Goal: Task Accomplishment & Management: Complete application form

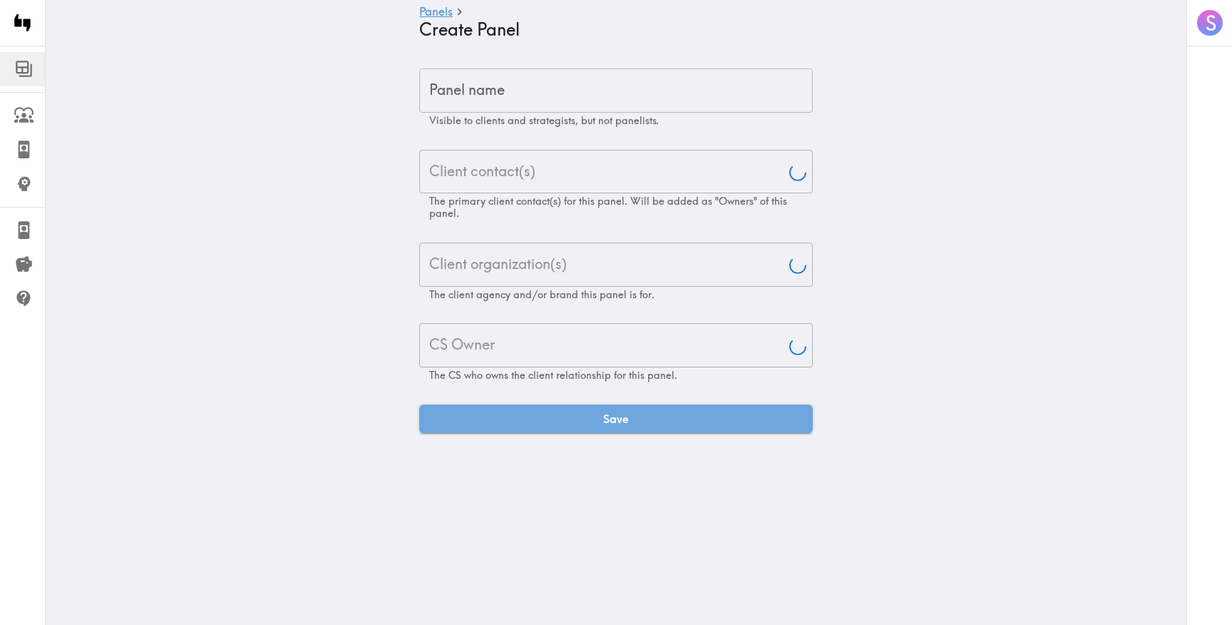
type input "[PERSON_NAME]"
click at [665, 79] on input "Panel name" at bounding box center [616, 90] width 394 height 44
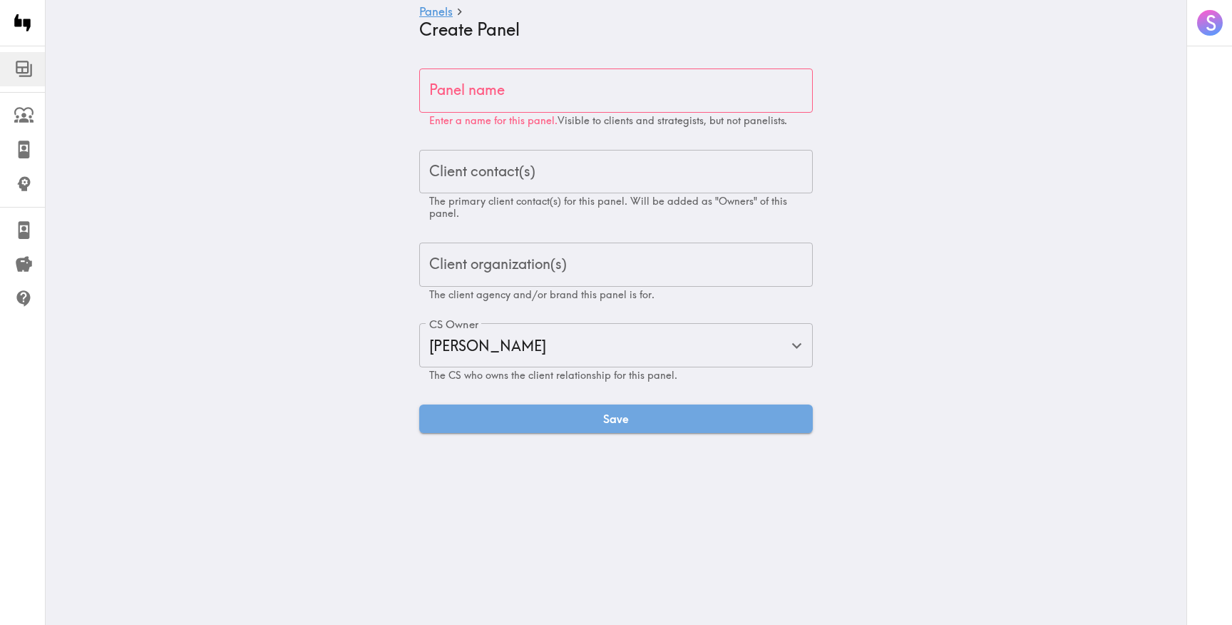
click at [520, 94] on input "Panel name" at bounding box center [616, 90] width 394 height 44
paste input "Non-Workday Enterprise Solution Decision Maker Exploratory"
type input "Non-Workday Enterprise Solution Decision Maker Exploratory"
click at [459, 158] on input "Client contact(s)" at bounding box center [616, 171] width 381 height 31
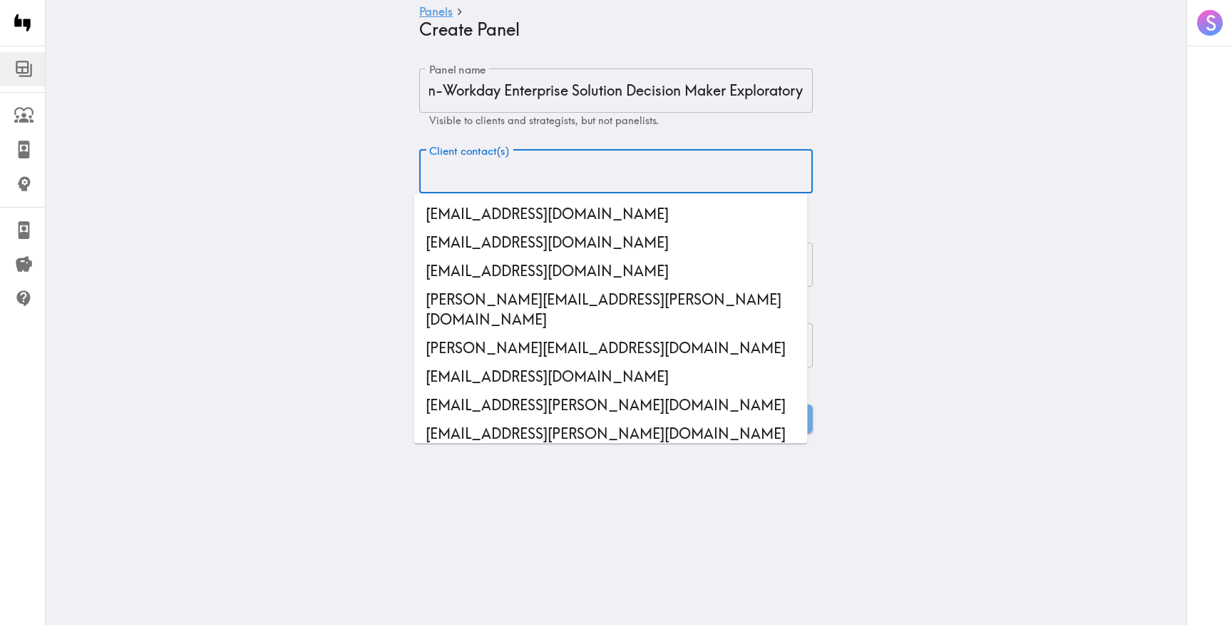
scroll to position [0, 0]
click at [475, 172] on input "Client contact(s)" at bounding box center [616, 171] width 381 height 31
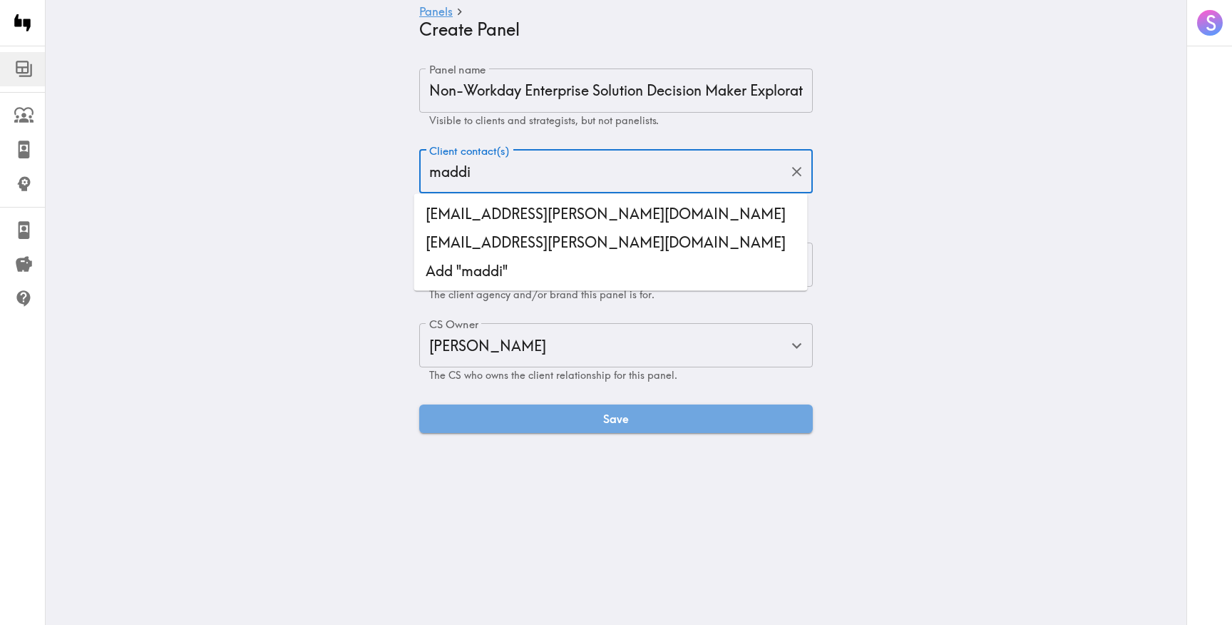
type input "maddie"
click at [497, 204] on li "[EMAIL_ADDRESS][PERSON_NAME][DOMAIN_NAME]" at bounding box center [611, 214] width 394 height 29
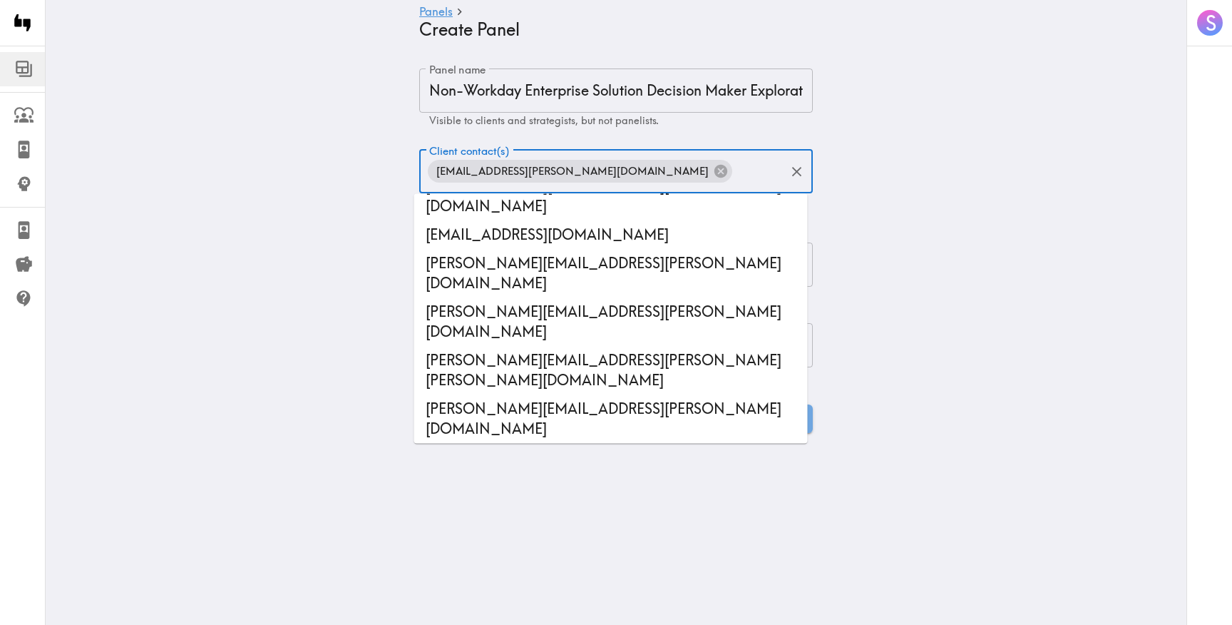
click at [357, 200] on main "Panels Create Panel Panel name Non-Workday Enterprise Solution Decision Maker E…" at bounding box center [616, 251] width 1141 height 410
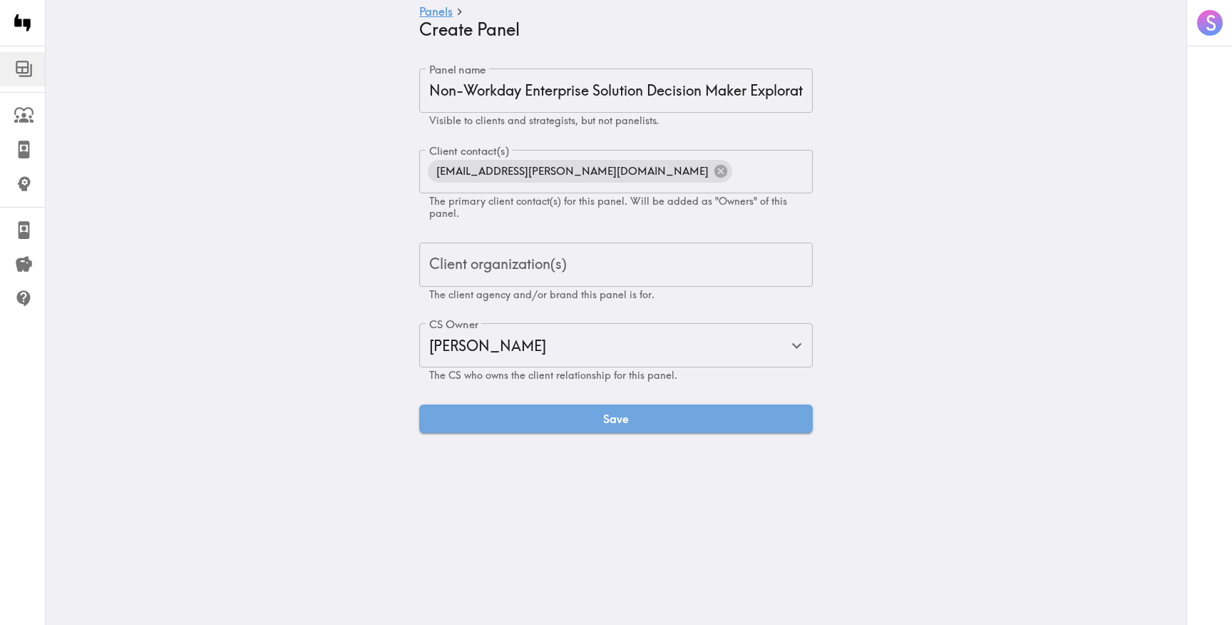
click at [508, 265] on div "Client organization(s) Client organization(s) The client agency and/or brand th…" at bounding box center [616, 271] width 394 height 58
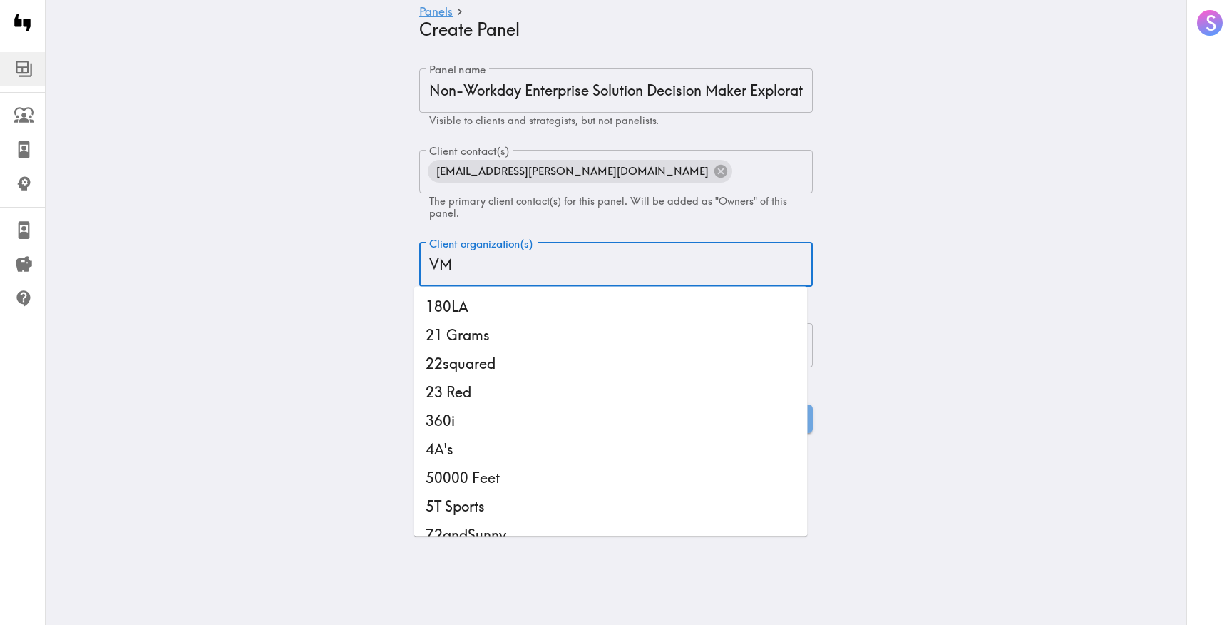
type input "VML"
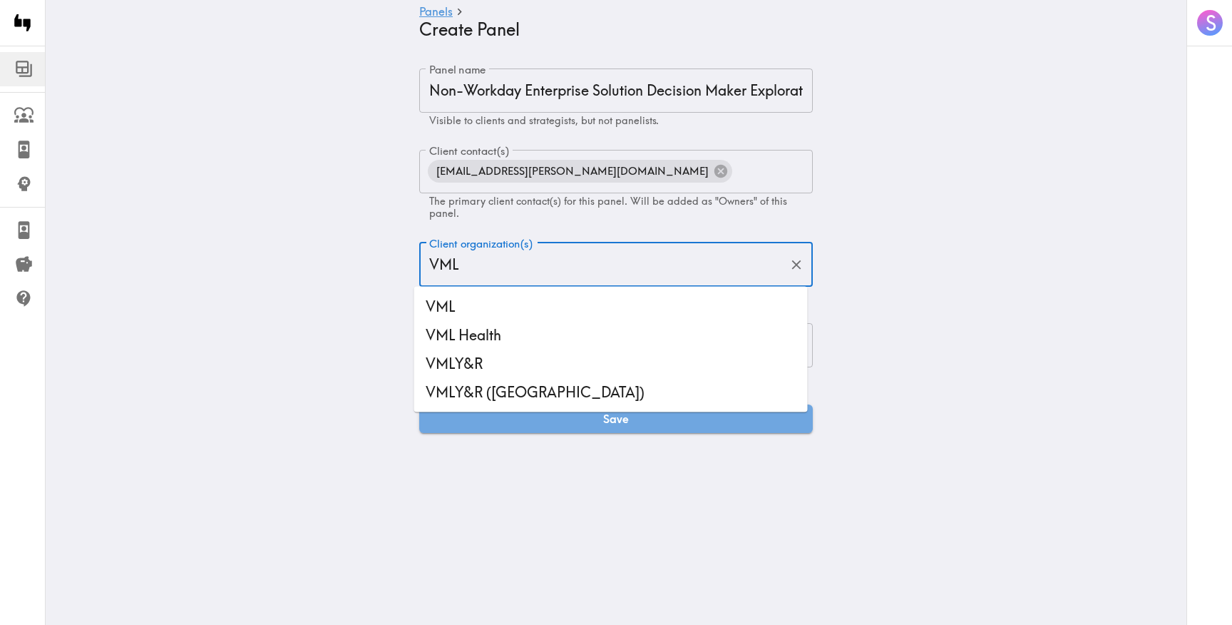
click at [508, 306] on li "VML" at bounding box center [611, 306] width 394 height 29
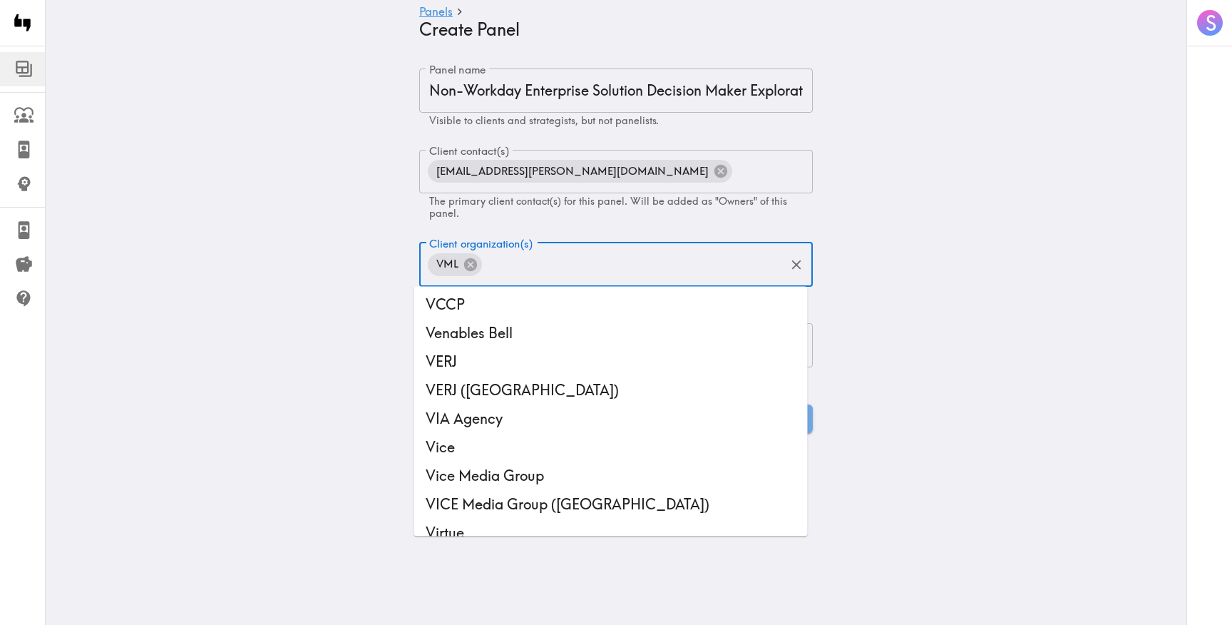
click at [343, 325] on main "Panels Create Panel Panel name Non-Workday Enterprise Solution Decision Maker E…" at bounding box center [616, 251] width 1141 height 410
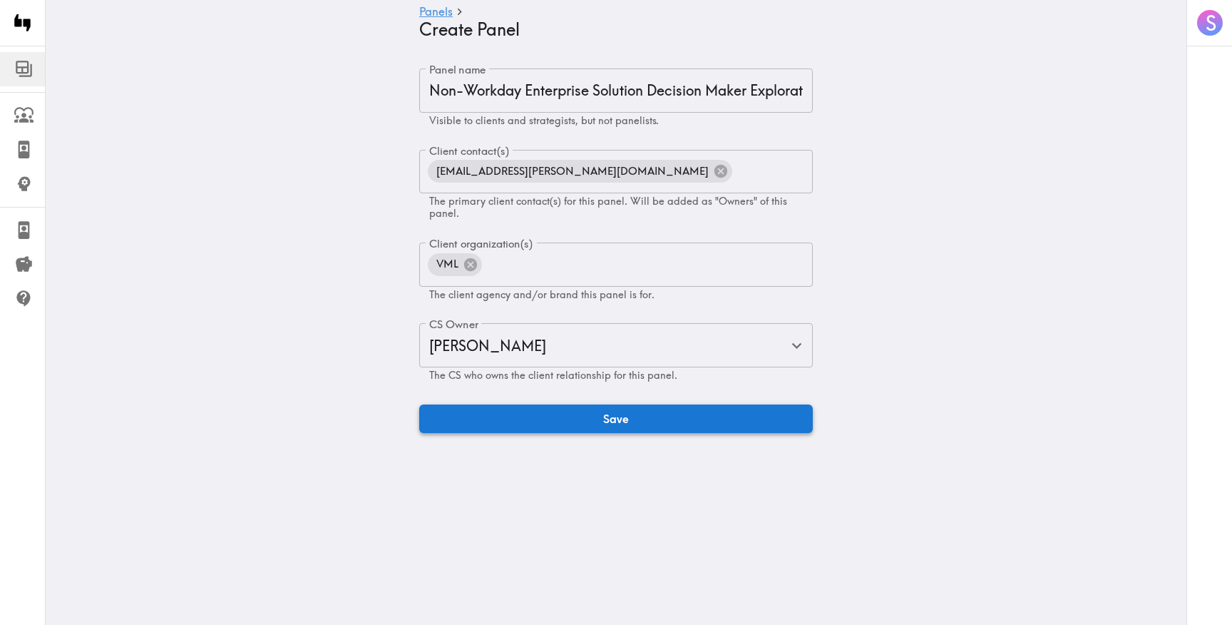
click at [539, 426] on button "Save" at bounding box center [616, 418] width 394 height 29
